Goal: Task Accomplishment & Management: Complete application form

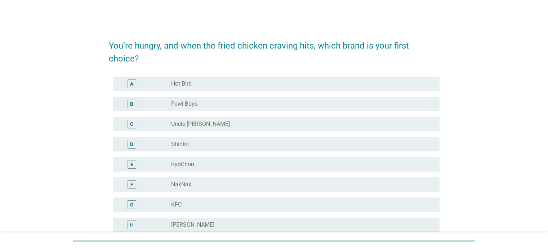
scroll to position [34, 0]
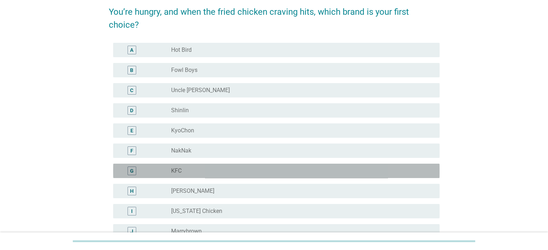
click at [221, 170] on div "radio_button_unchecked KFC" at bounding box center [299, 170] width 256 height 7
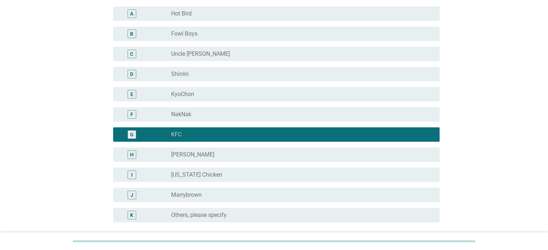
scroll to position [73, 0]
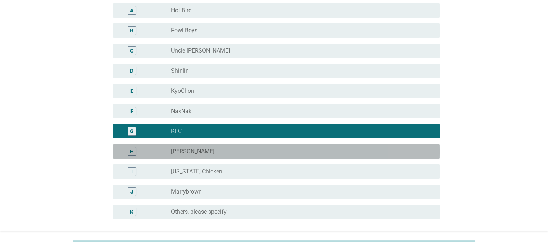
click at [377, 151] on div "radio_button_unchecked [PERSON_NAME]" at bounding box center [299, 151] width 256 height 7
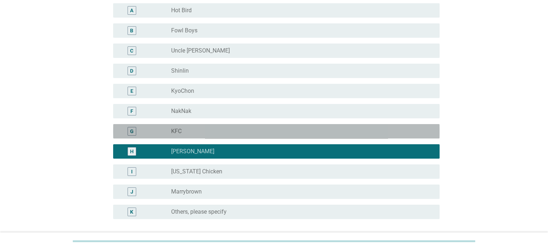
click at [348, 133] on div "radio_button_unchecked KFC" at bounding box center [299, 131] width 256 height 7
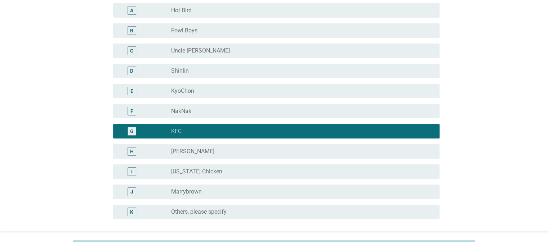
scroll to position [144, 0]
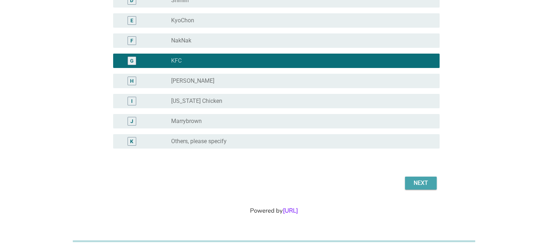
click at [424, 180] on div "Next" at bounding box center [421, 183] width 20 height 9
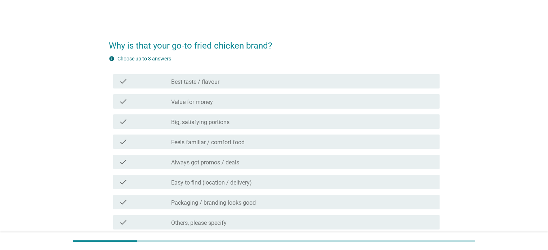
scroll to position [83, 0]
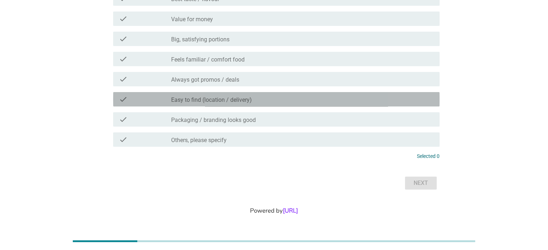
click at [315, 98] on div "check_box_outline_blank Easy to find (location / delivery)" at bounding box center [302, 99] width 262 height 9
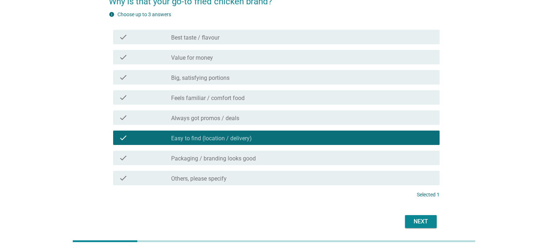
scroll to position [44, 0]
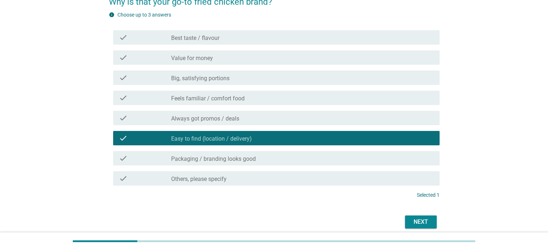
click at [315, 98] on div "check_box_outline_blank Feels familiar / comfort food" at bounding box center [302, 98] width 262 height 9
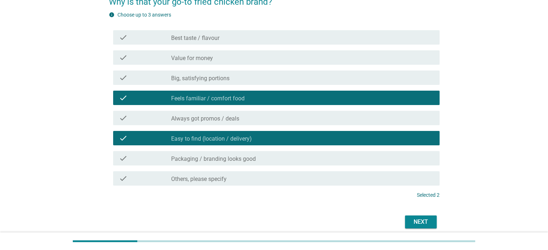
click at [306, 41] on div "check_box_outline_blank Best taste / flavour" at bounding box center [302, 37] width 262 height 9
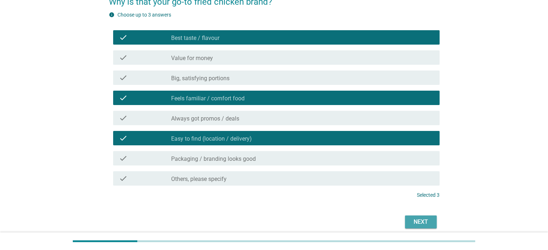
click at [419, 218] on div "Next" at bounding box center [421, 222] width 20 height 9
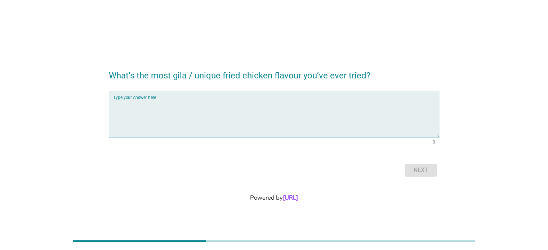
click at [287, 118] on textarea "Type your Answer here" at bounding box center [276, 118] width 326 height 38
type textarea "s"
type textarea "k"
type textarea "s"
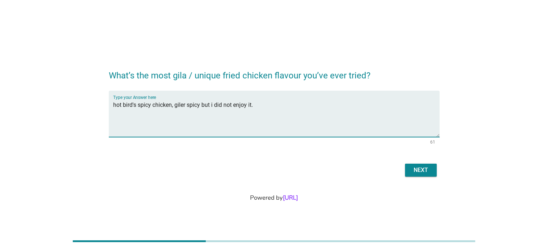
type textarea "hot bird's spicy chicken, giler spicy but i did not enjoy it."
click at [409, 173] on button "Next" at bounding box center [421, 170] width 32 height 13
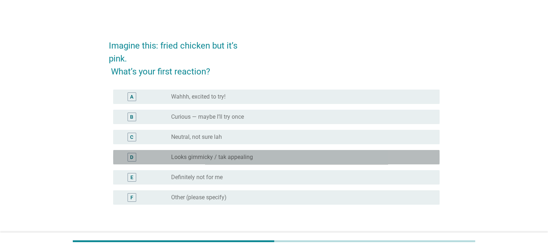
click at [251, 155] on label "Looks gimmicky / tak appealing" at bounding box center [212, 157] width 82 height 7
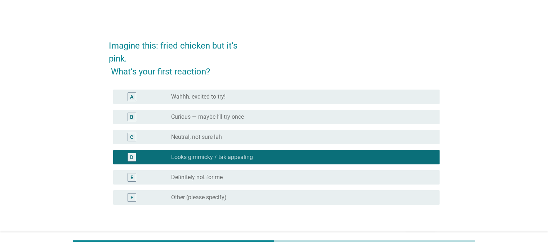
scroll to position [56, 0]
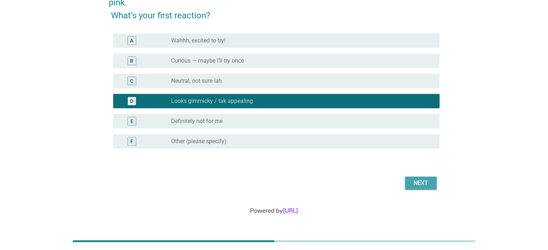
click at [420, 184] on div "Next" at bounding box center [421, 183] width 20 height 9
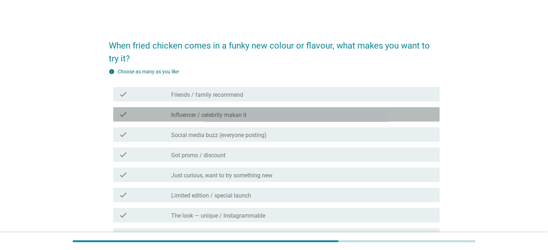
click at [331, 116] on div "check_box_outline_blank Influencer / celebrity makan it" at bounding box center [302, 114] width 262 height 9
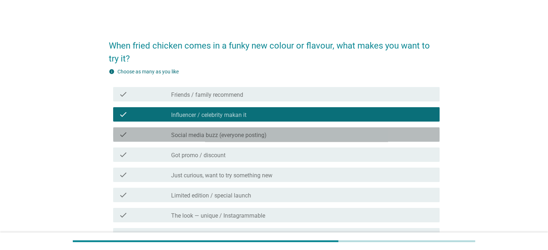
click at [329, 131] on div "check_box_outline_blank Social media buzz (everyone posting)" at bounding box center [302, 134] width 262 height 9
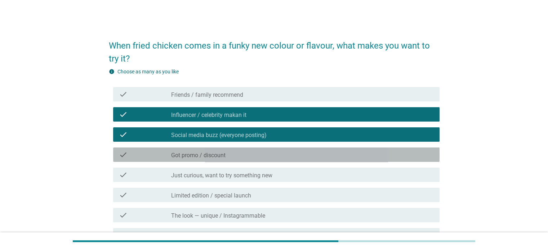
click at [326, 150] on div "check check_box_outline_blank Got promo / discount" at bounding box center [276, 155] width 326 height 14
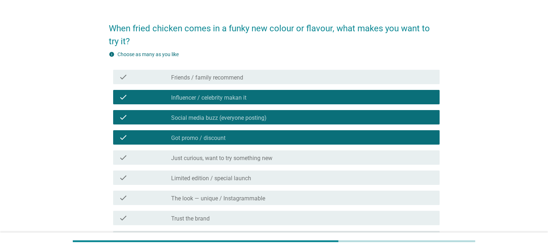
scroll to position [48, 0]
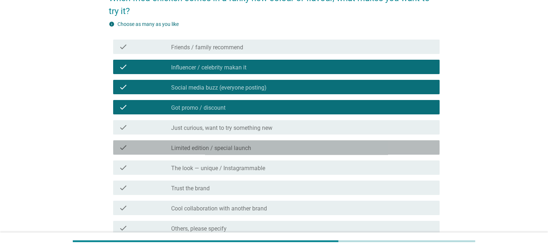
click at [326, 150] on div "check_box_outline_blank Limited edition / special launch" at bounding box center [302, 147] width 262 height 9
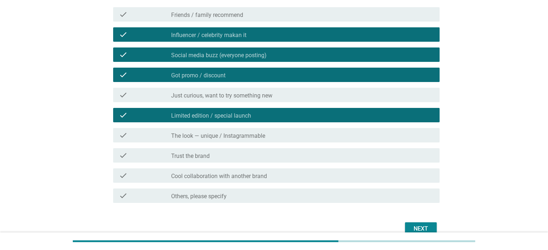
scroll to position [84, 0]
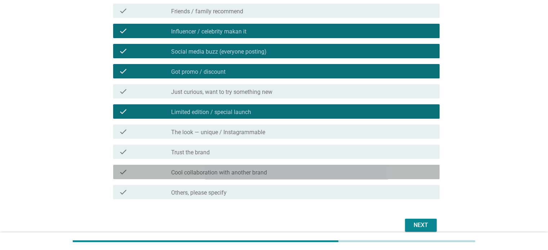
click at [335, 175] on div "check_box_outline_blank Cool collaboration with another brand" at bounding box center [302, 172] width 262 height 9
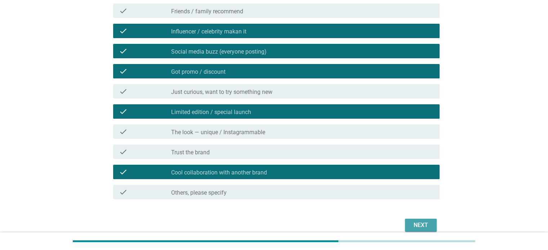
click at [421, 221] on div "Next" at bounding box center [421, 225] width 20 height 9
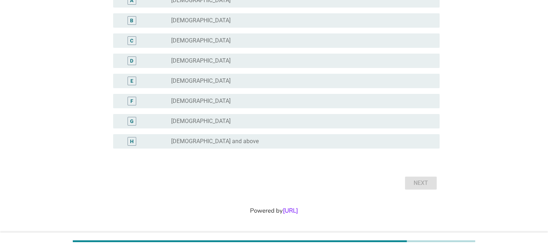
scroll to position [0, 0]
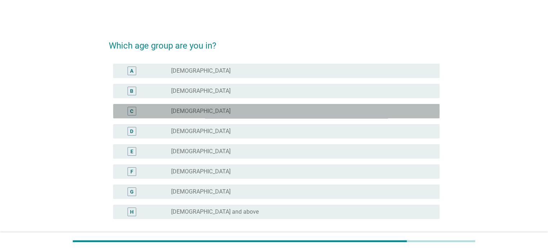
click at [277, 110] on div "radio_button_unchecked [DEMOGRAPHIC_DATA]" at bounding box center [299, 111] width 256 height 7
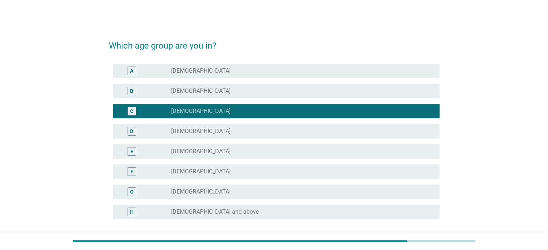
scroll to position [71, 0]
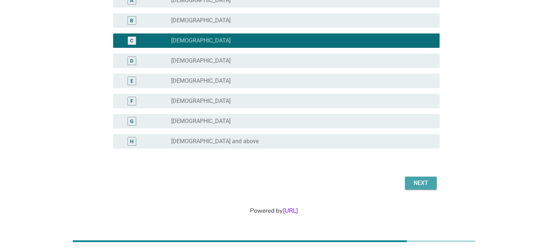
click at [415, 186] on div "Next" at bounding box center [421, 183] width 20 height 9
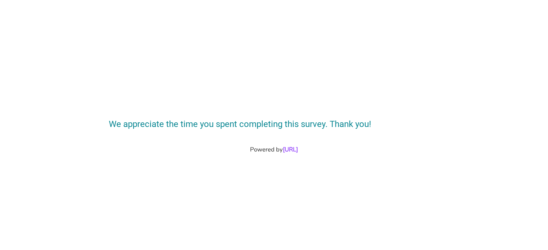
scroll to position [0, 0]
